Goal: Navigation & Orientation: Go to known website

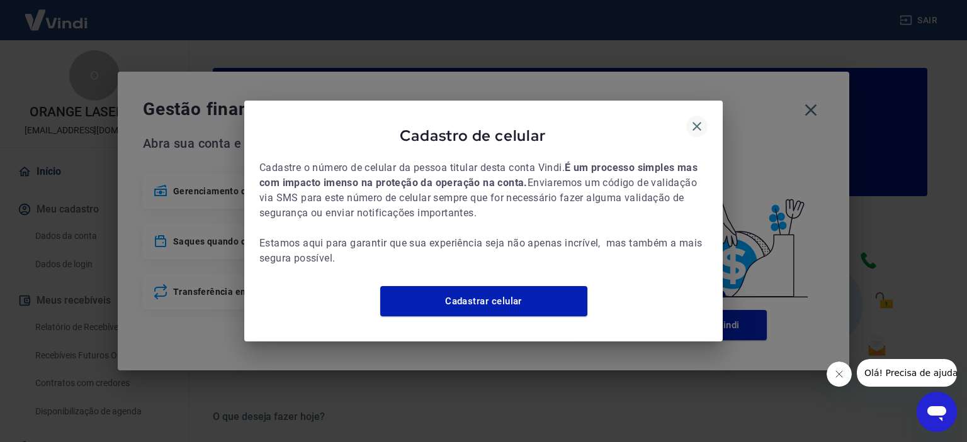
click at [699, 119] on icon "button" at bounding box center [696, 126] width 15 height 15
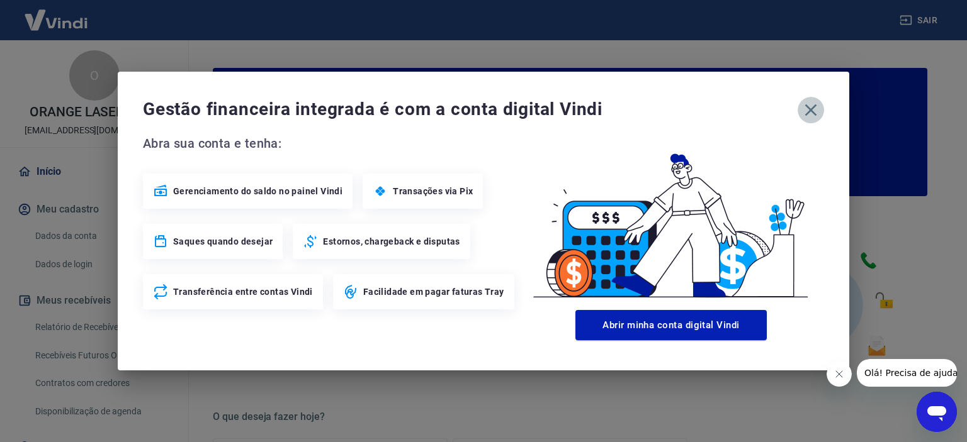
click at [815, 111] on icon "button" at bounding box center [811, 110] width 20 height 20
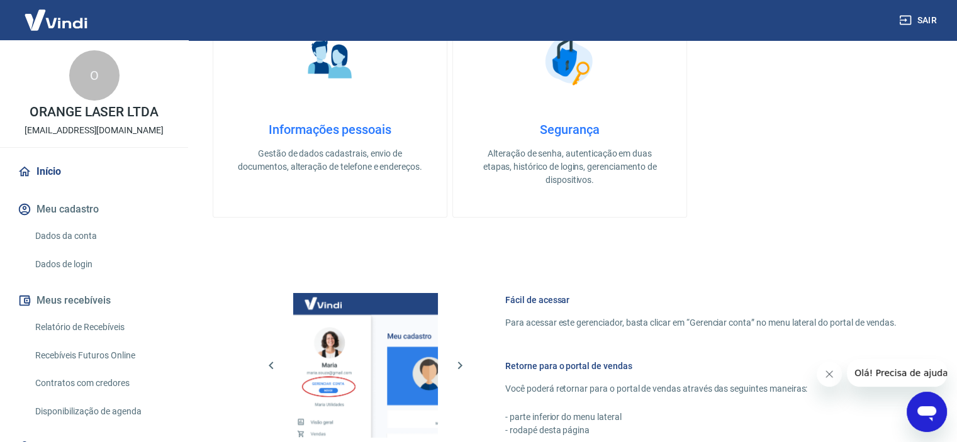
scroll to position [682, 0]
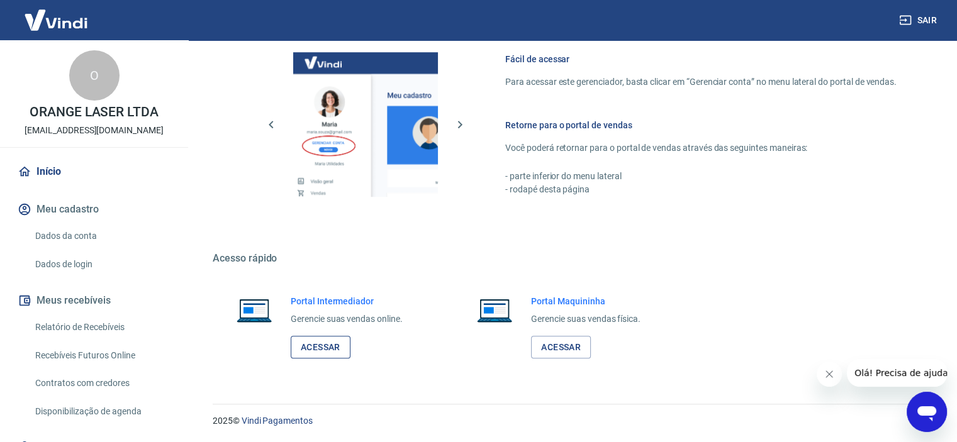
click at [327, 347] on link "Acessar" at bounding box center [321, 347] width 60 height 23
